Goal: Task Accomplishment & Management: Manage account settings

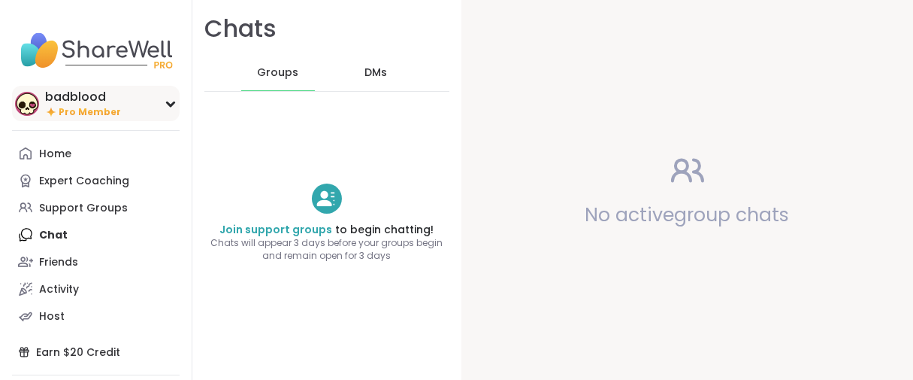
click at [96, 119] on span "Pro Member" at bounding box center [90, 112] width 62 height 13
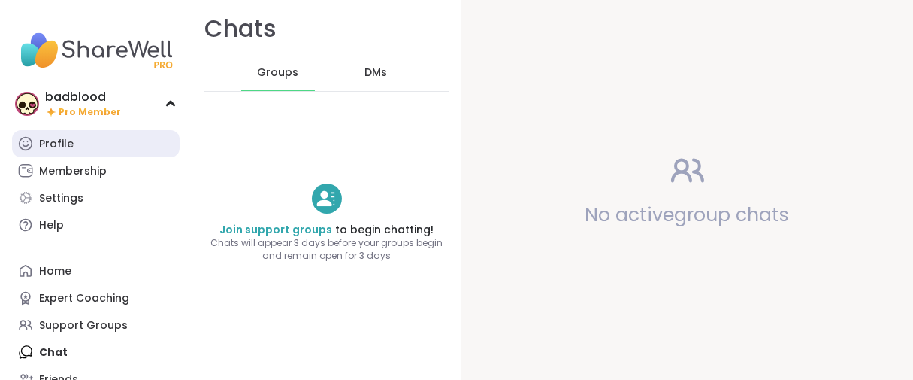
click at [74, 152] on div "Profile" at bounding box center [56, 144] width 35 height 15
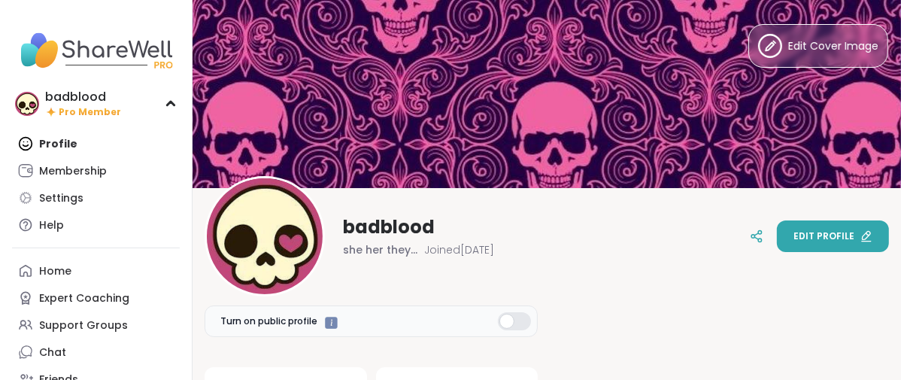
click at [804, 229] on span "Edit profile" at bounding box center [823, 236] width 61 height 14
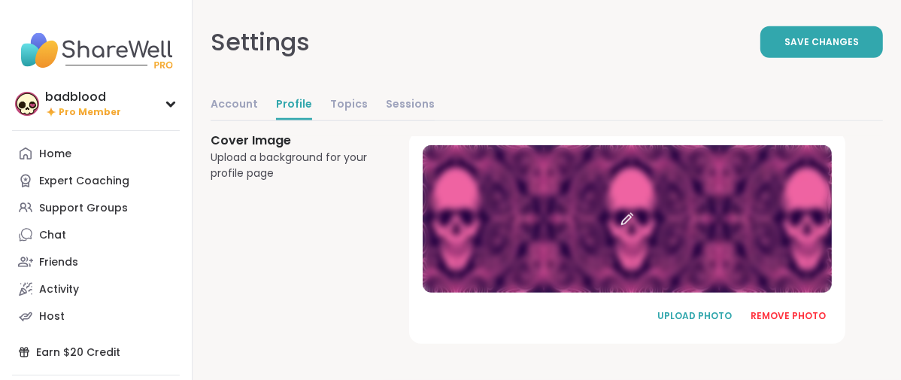
scroll to position [1195, 0]
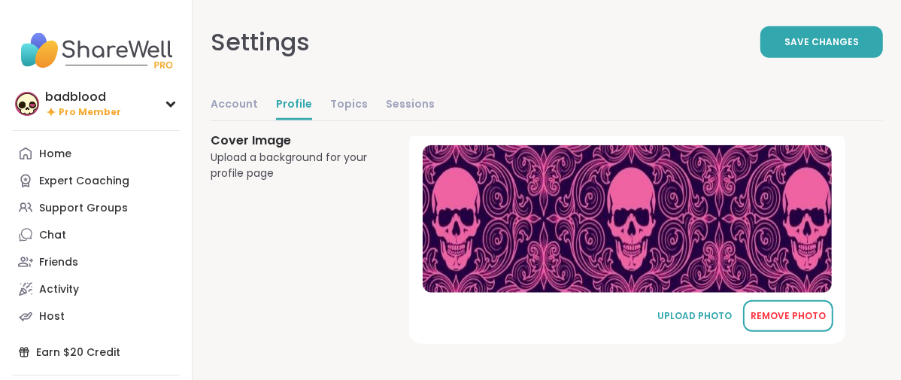
click at [816, 309] on div "REMOVE PHOTO" at bounding box center [787, 316] width 75 height 14
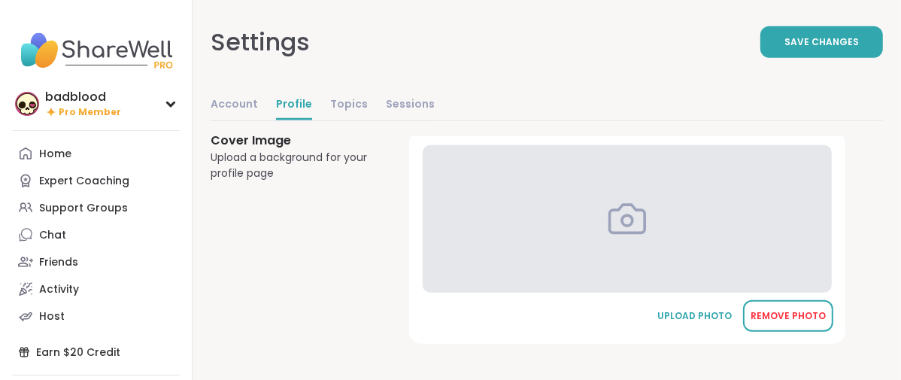
scroll to position [1189, 0]
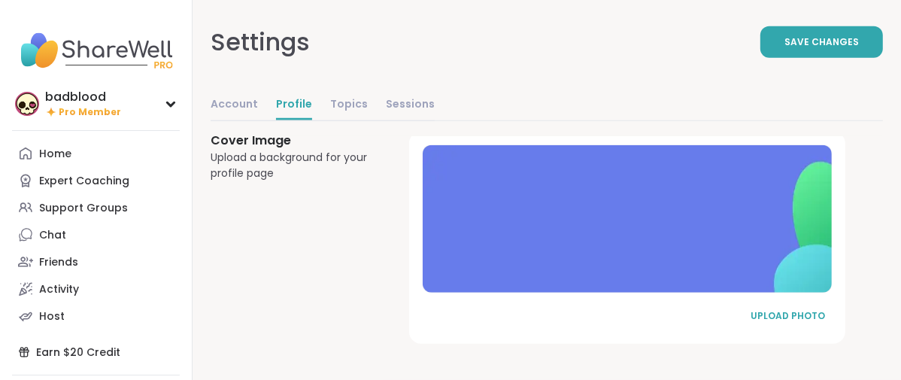
click at [816, 309] on div "UPLOAD PHOTO" at bounding box center [787, 316] width 75 height 14
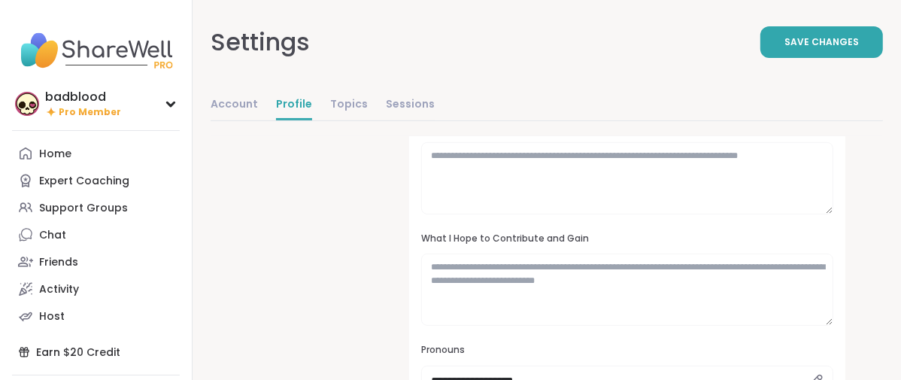
scroll to position [103, 0]
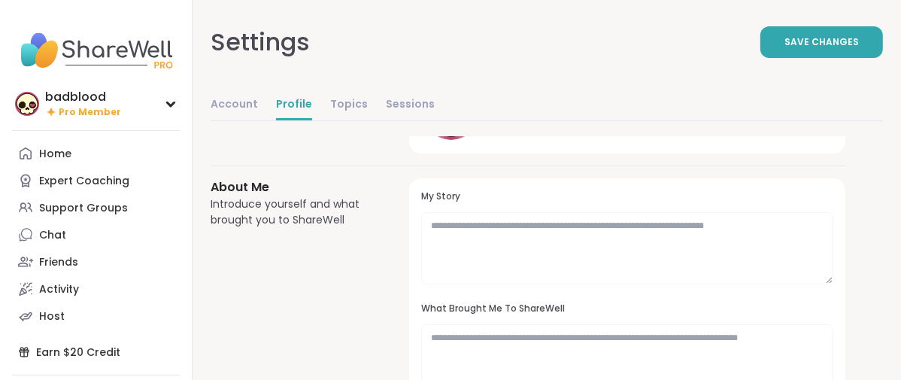
click at [480, 140] on div at bounding box center [450, 111] width 57 height 57
click at [258, 120] on link "Account" at bounding box center [233, 105] width 47 height 30
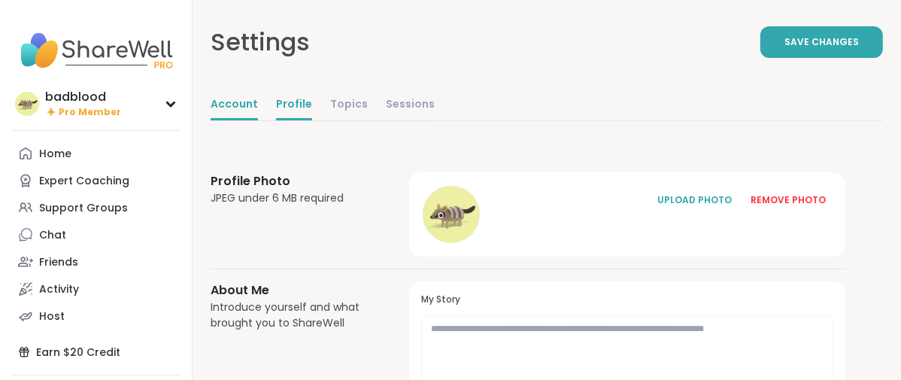
select select "**"
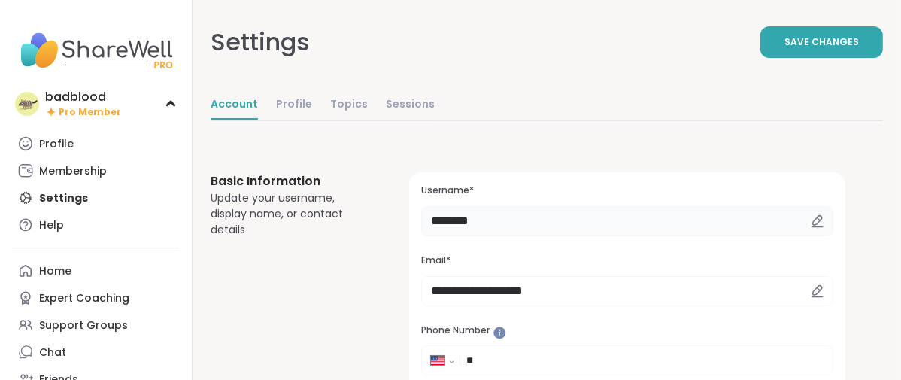
click at [595, 236] on input "********" at bounding box center [627, 221] width 412 height 30
type input "*"
type input "******"
click at [784, 49] on span "Save Changes" at bounding box center [821, 42] width 74 height 14
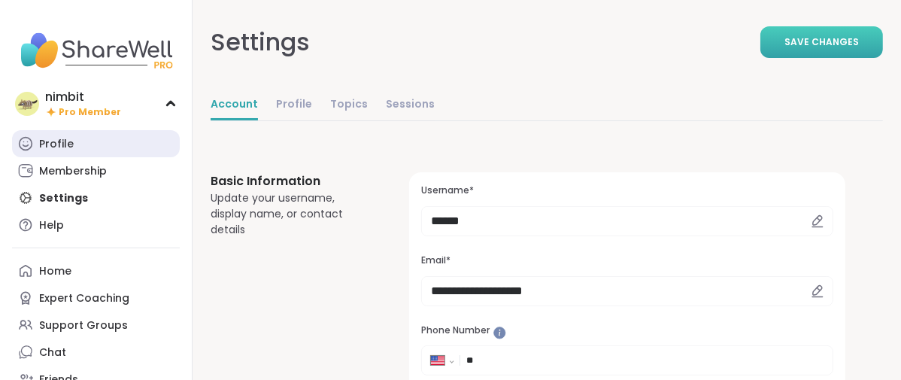
click at [90, 157] on link "Profile" at bounding box center [96, 143] width 168 height 27
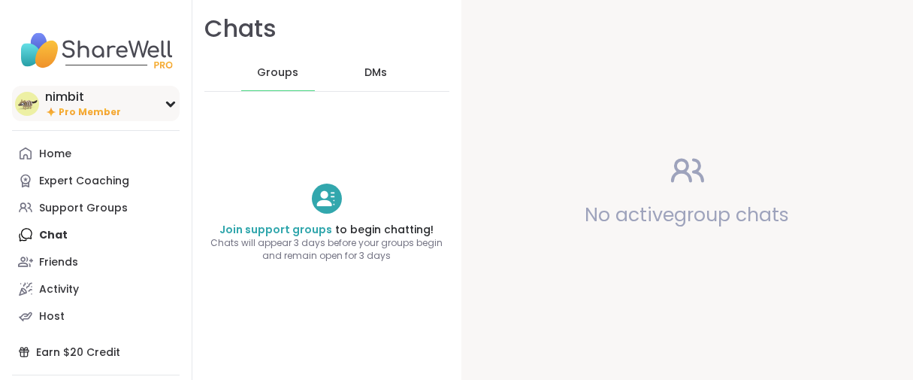
click at [109, 119] on span "Pro Member" at bounding box center [90, 112] width 62 height 13
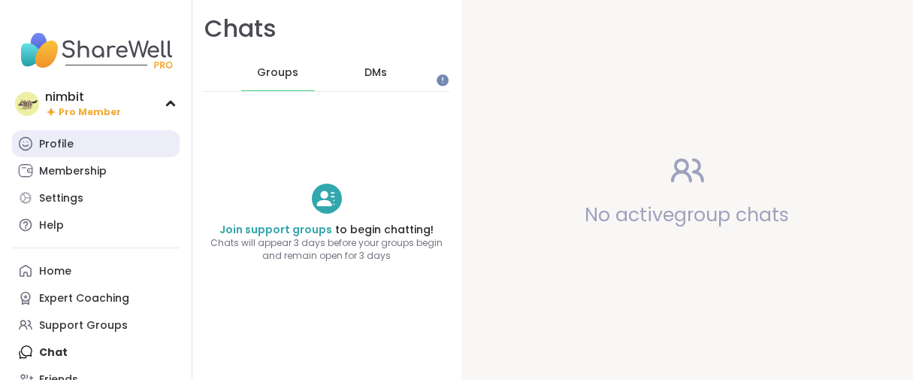
click at [95, 157] on link "Profile" at bounding box center [96, 143] width 168 height 27
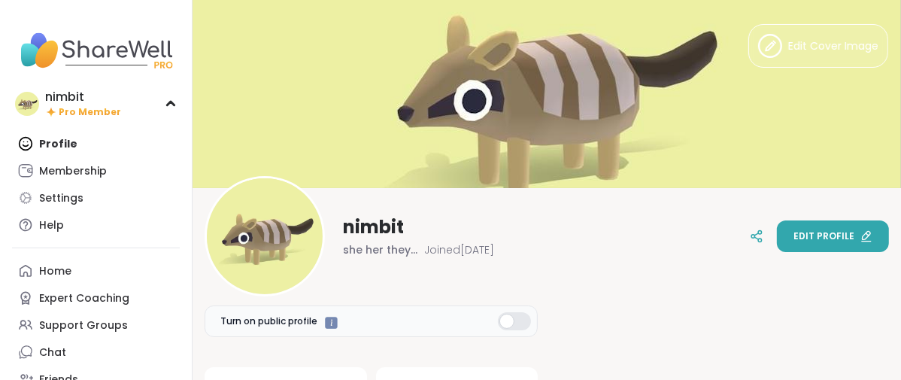
click at [793, 238] on span "Edit profile" at bounding box center [823, 236] width 61 height 14
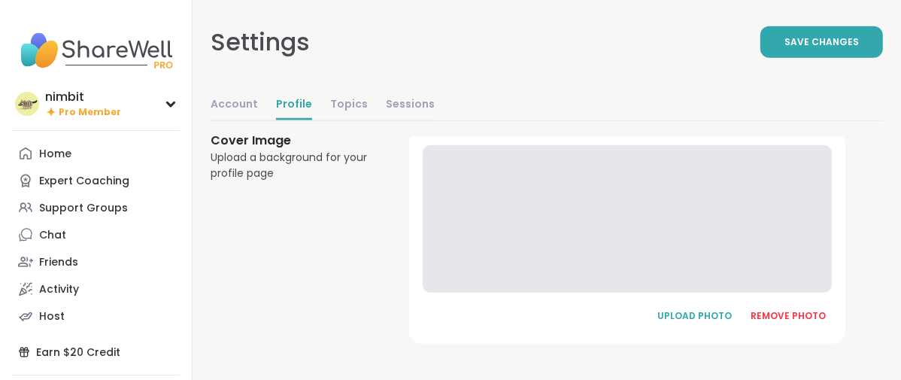
scroll to position [1195, 0]
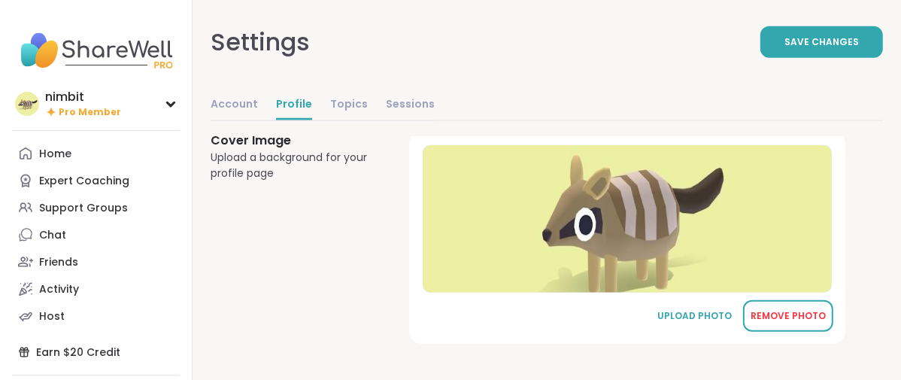
click at [809, 310] on div "REMOVE PHOTO" at bounding box center [787, 316] width 75 height 14
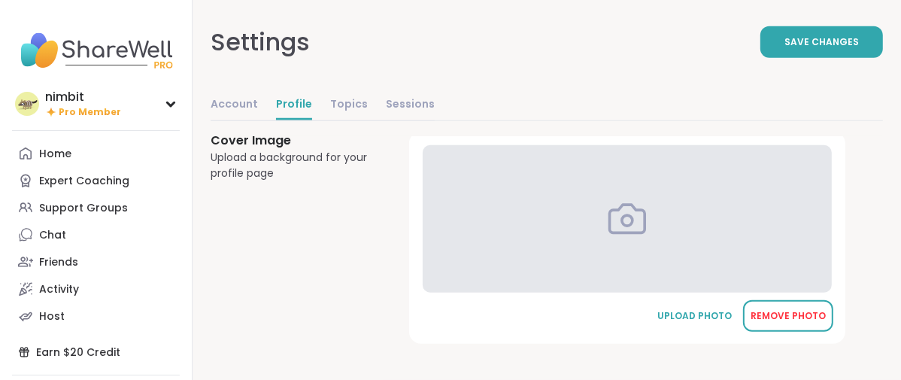
scroll to position [1189, 0]
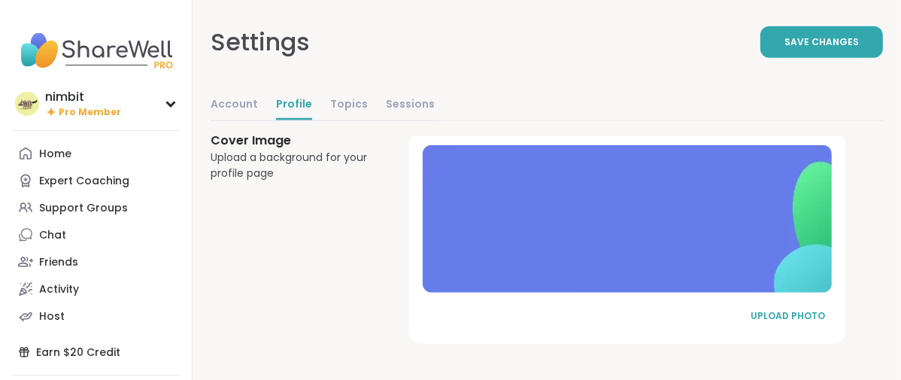
click at [809, 310] on div "UPLOAD PHOTO" at bounding box center [787, 316] width 75 height 14
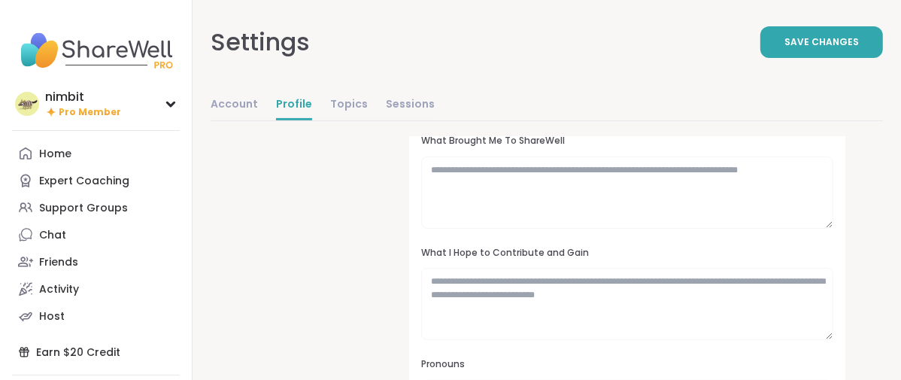
scroll to position [20, 0]
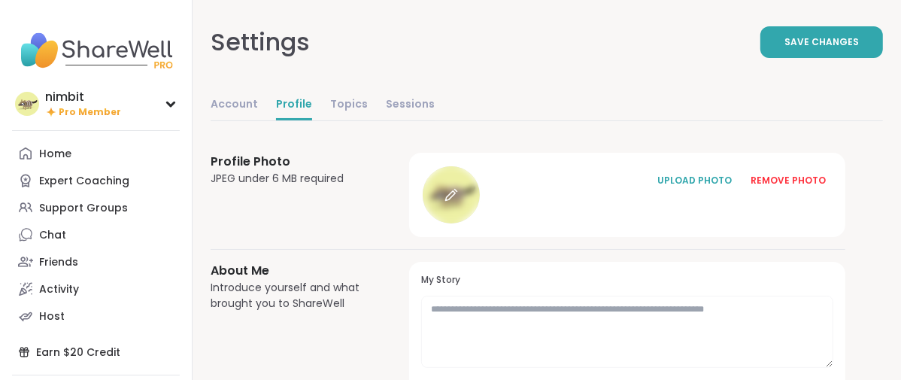
click at [480, 223] on div at bounding box center [450, 194] width 57 height 57
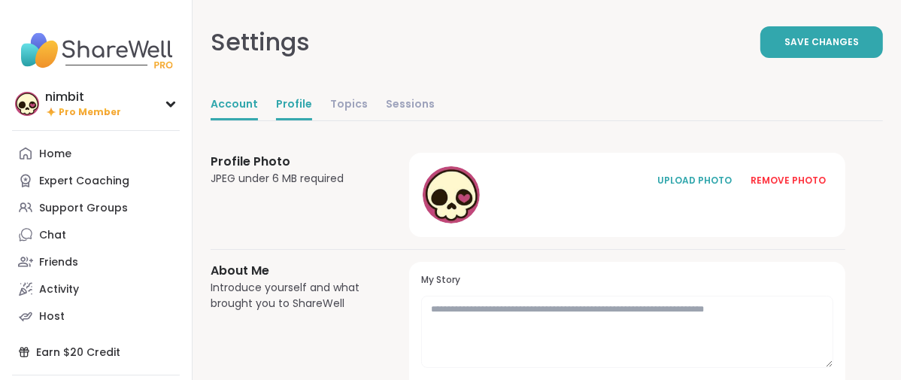
click at [258, 120] on link "Account" at bounding box center [233, 105] width 47 height 30
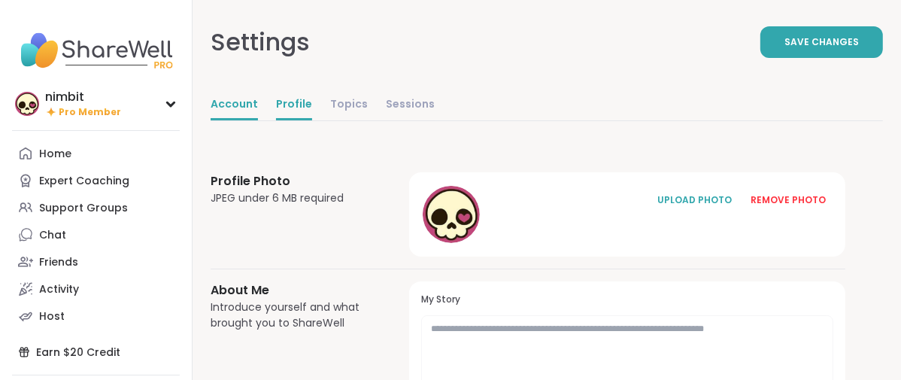
select select "**"
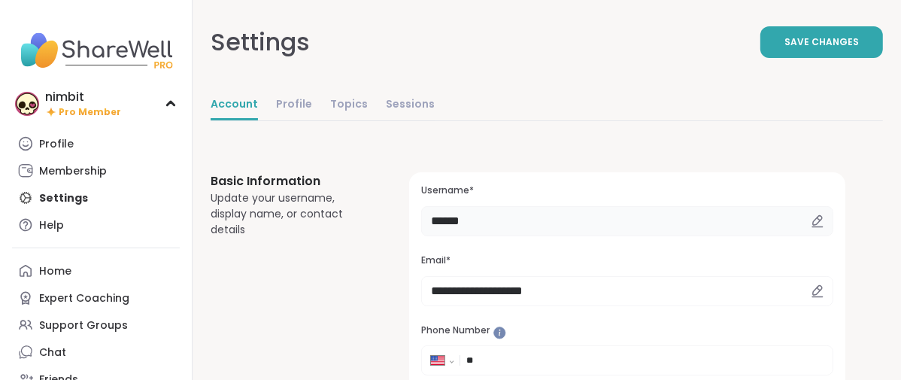
click at [580, 236] on input "******" at bounding box center [627, 221] width 412 height 30
type input "*"
type input "********"
click at [760, 53] on button "Save Changes" at bounding box center [821, 42] width 123 height 32
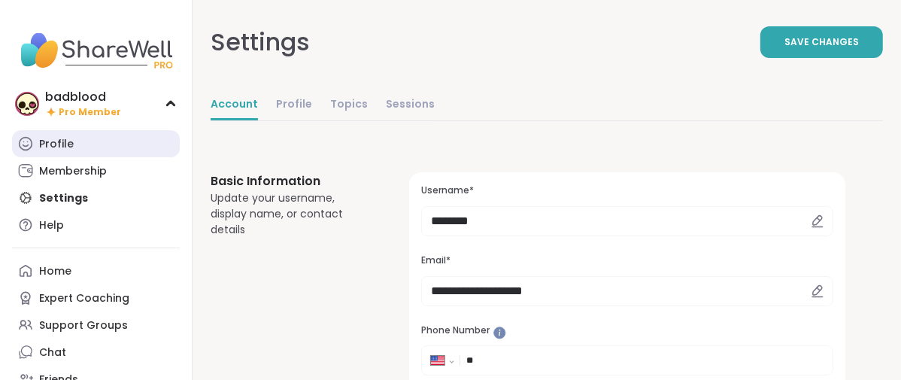
click at [74, 152] on div "Profile" at bounding box center [56, 144] width 35 height 15
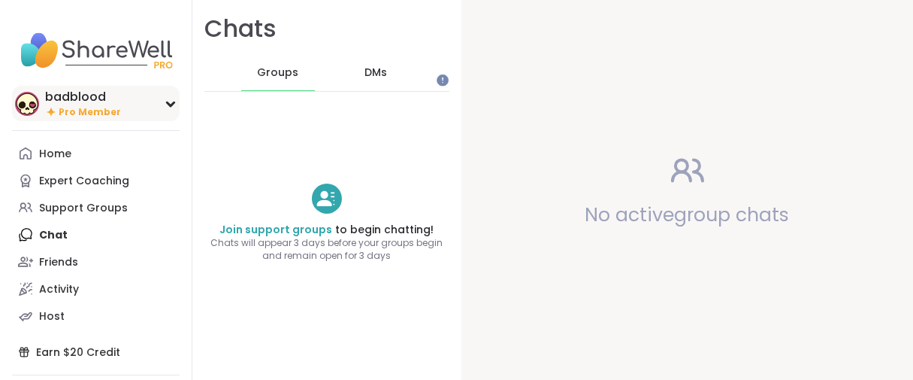
click at [120, 105] on div "badblood" at bounding box center [83, 97] width 76 height 17
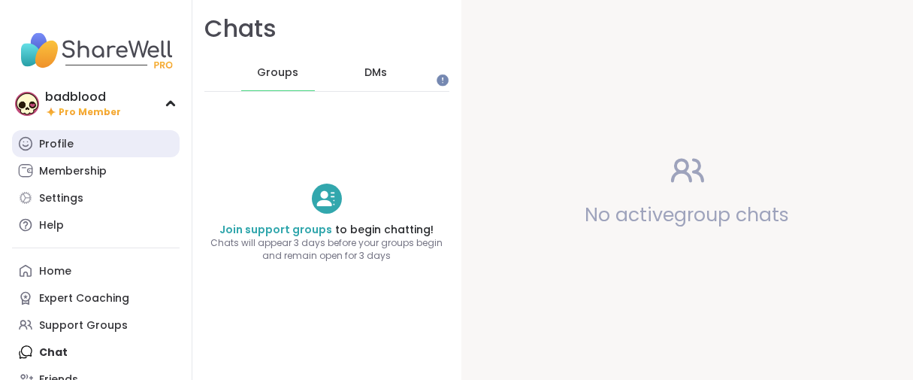
click at [98, 157] on link "Profile" at bounding box center [96, 143] width 168 height 27
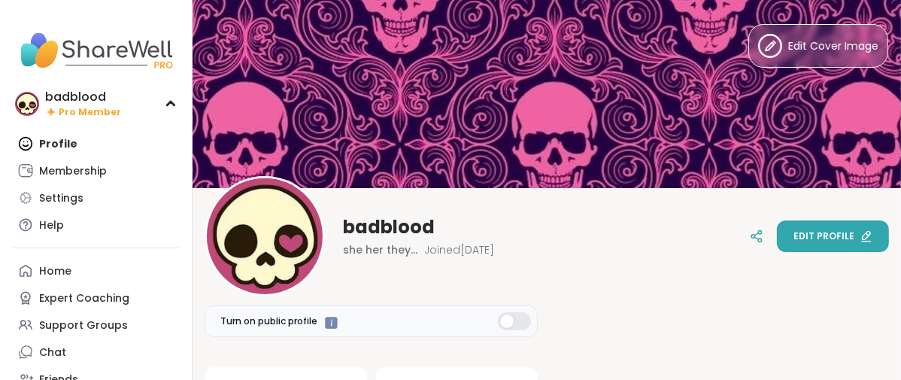
click at [786, 246] on button "Edit profile" at bounding box center [833, 236] width 112 height 32
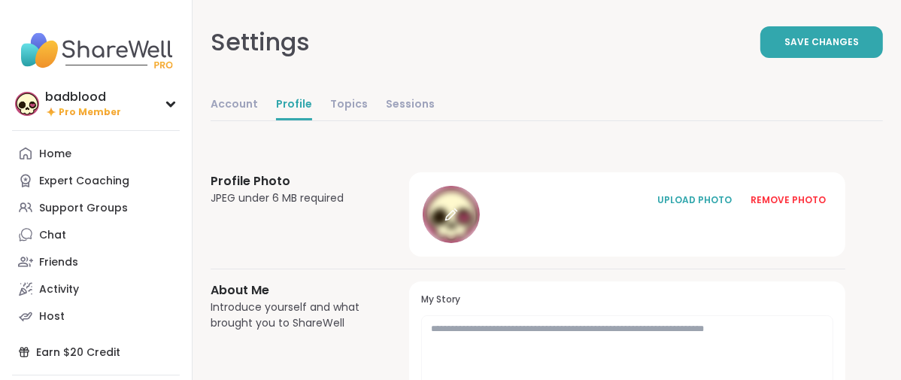
click at [480, 243] on div at bounding box center [450, 214] width 57 height 57
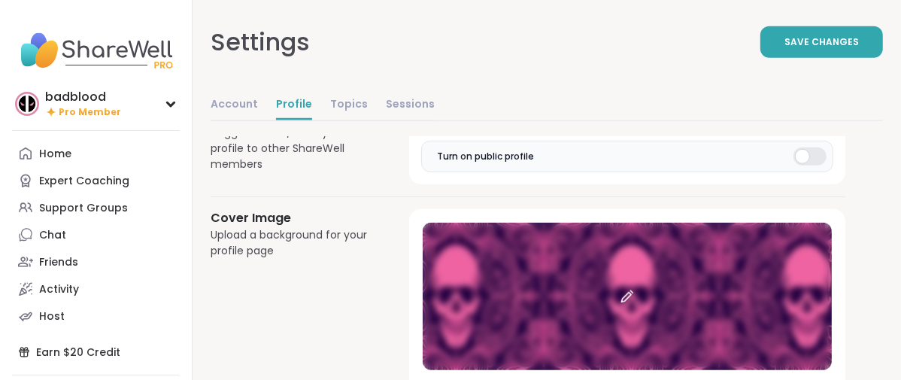
scroll to position [1195, 0]
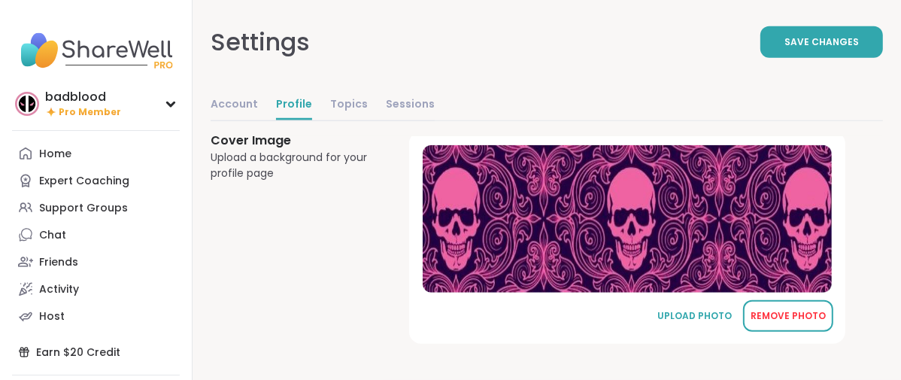
click at [795, 309] on div "REMOVE PHOTO" at bounding box center [787, 316] width 75 height 14
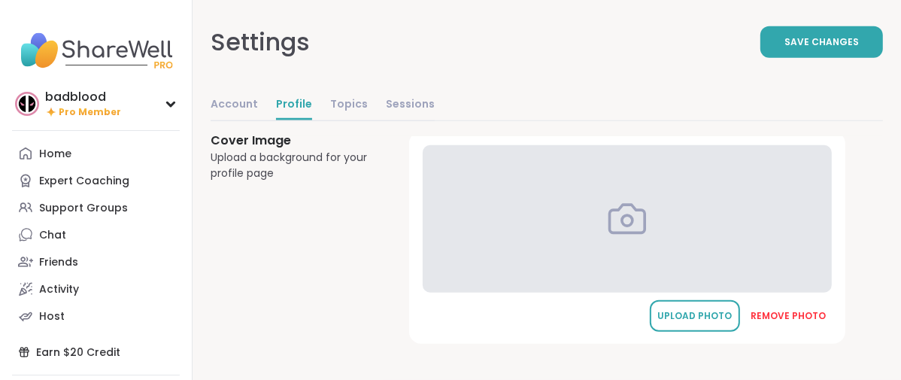
scroll to position [1189, 0]
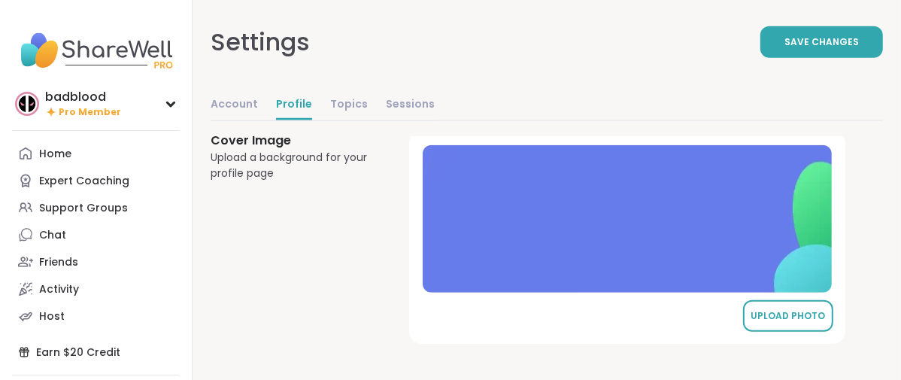
click at [797, 309] on div "UPLOAD PHOTO" at bounding box center [787, 316] width 75 height 14
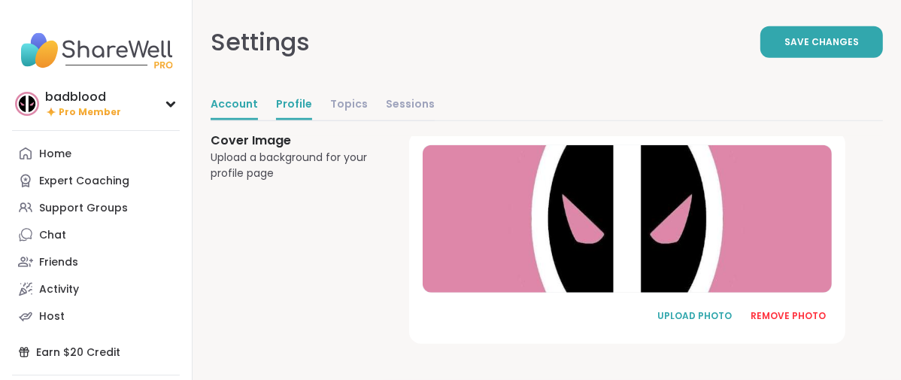
click at [258, 120] on link "Account" at bounding box center [233, 105] width 47 height 30
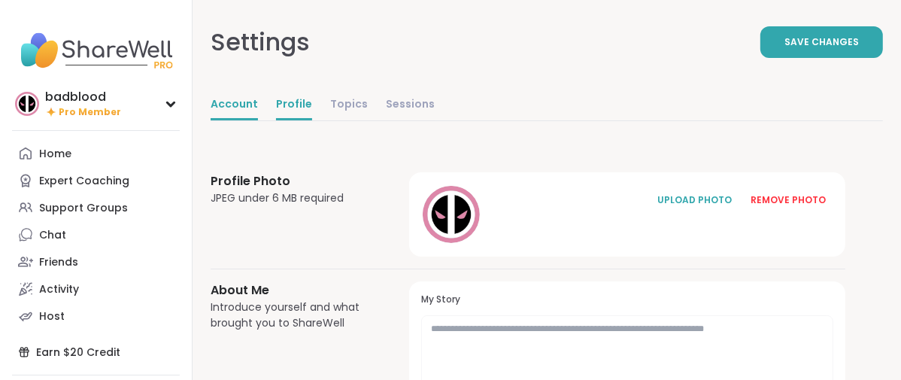
select select "**"
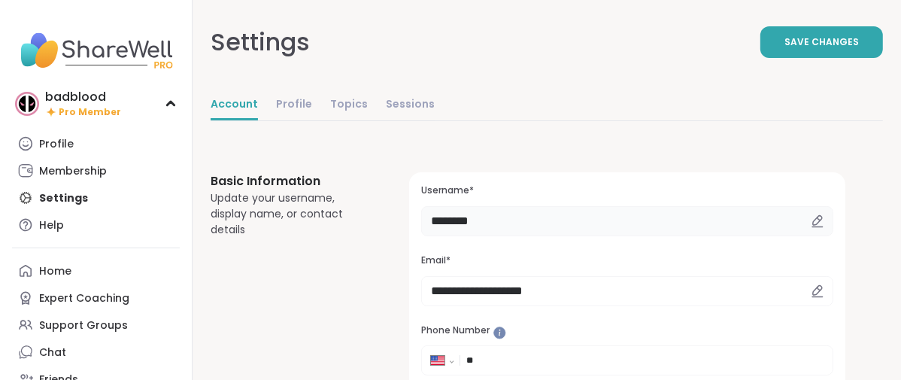
click at [592, 236] on input "********" at bounding box center [627, 221] width 412 height 30
type input "*"
type input "********"
click at [750, 73] on div "Settings Save Changes" at bounding box center [546, 42] width 672 height 84
click at [760, 58] on button "Save Changes" at bounding box center [821, 42] width 123 height 32
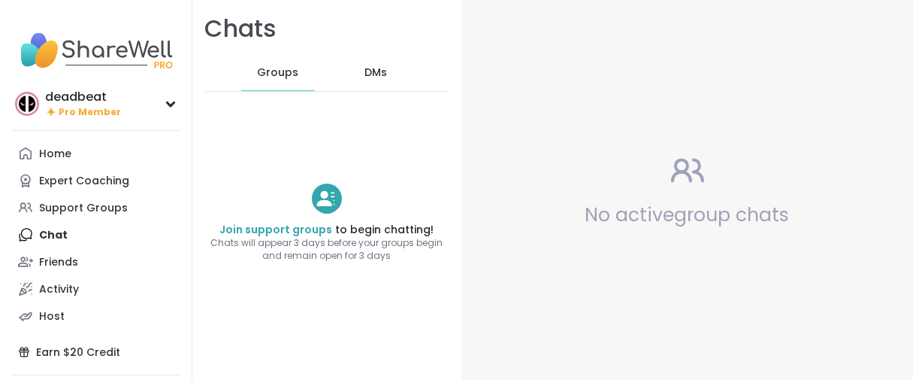
click at [106, 119] on span "Pro Member" at bounding box center [90, 112] width 62 height 13
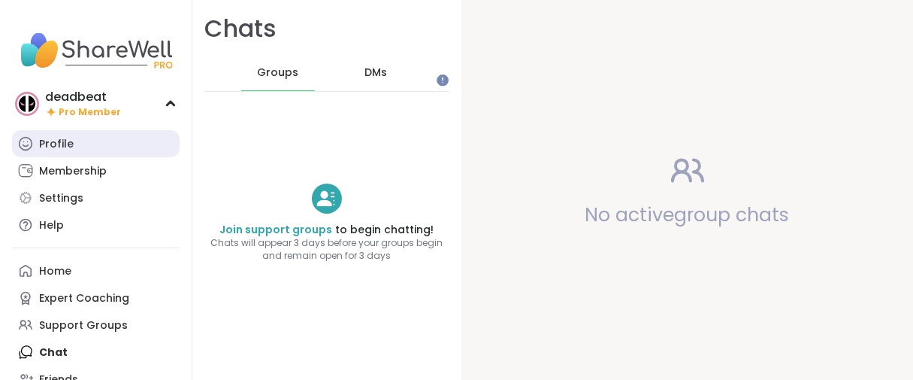
click at [95, 156] on link "Profile" at bounding box center [96, 143] width 168 height 27
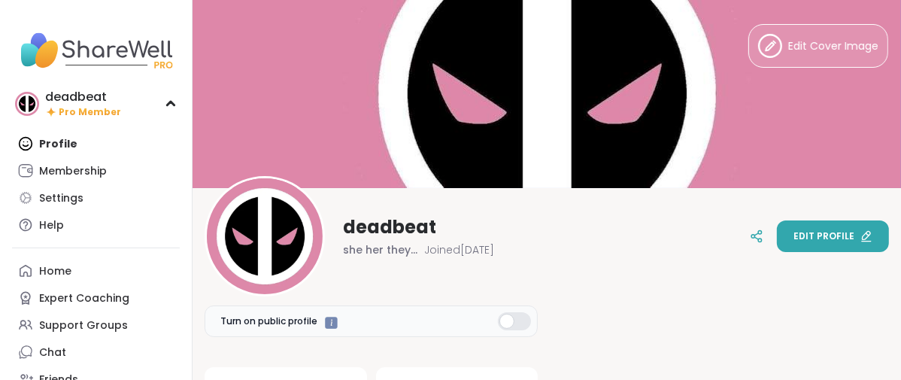
click at [800, 240] on span "Edit profile" at bounding box center [823, 236] width 61 height 14
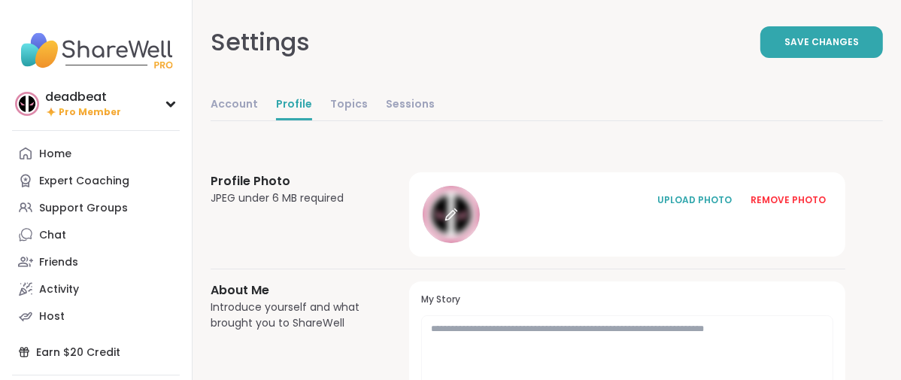
click at [458, 221] on icon at bounding box center [451, 214] width 14 height 14
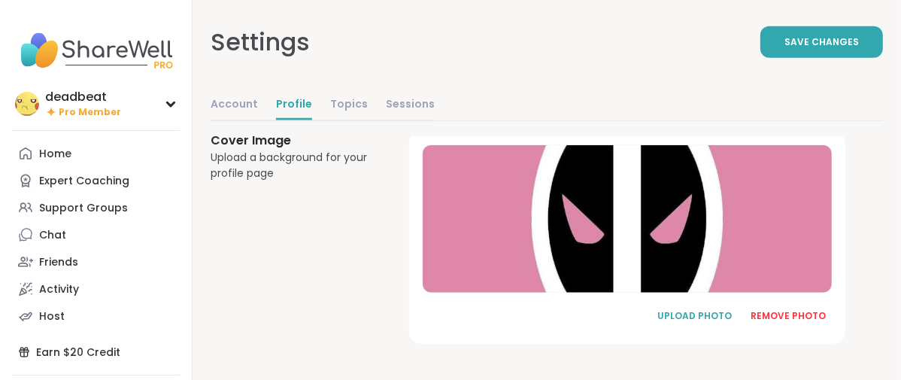
scroll to position [1195, 0]
click at [786, 309] on div "REMOVE PHOTO" at bounding box center [787, 316] width 75 height 14
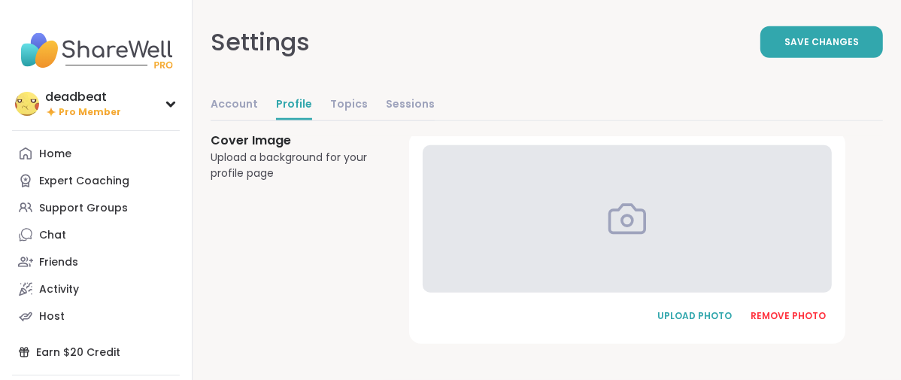
scroll to position [1189, 0]
